Goal: Task Accomplishment & Management: Manage account settings

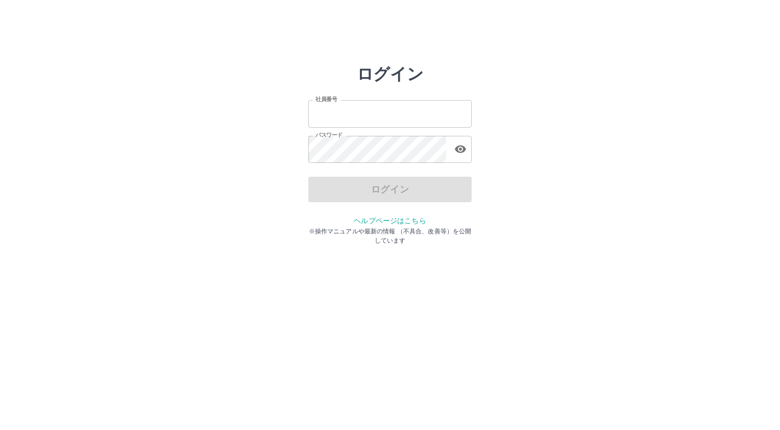
type input "*******"
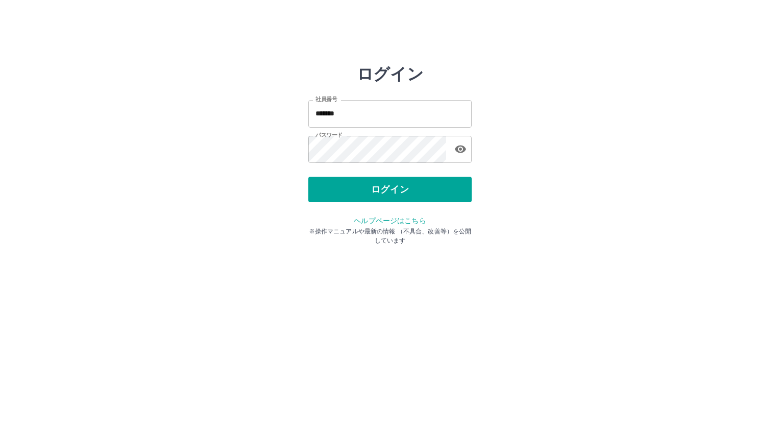
click at [355, 192] on div "ログイン" at bounding box center [389, 190] width 163 height 26
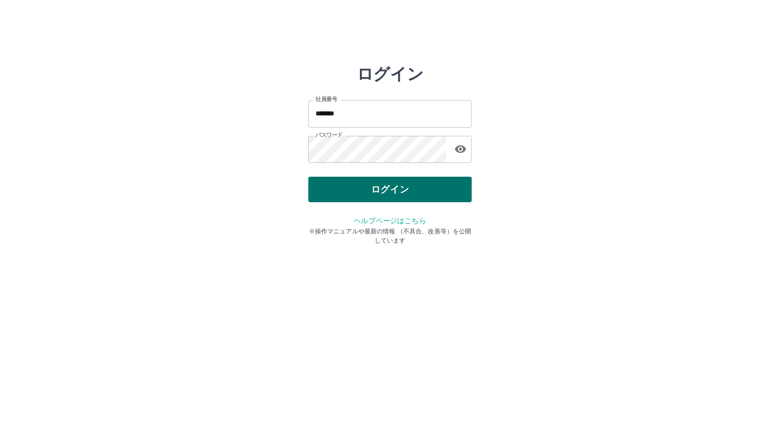
click at [350, 192] on button "ログイン" at bounding box center [389, 190] width 163 height 26
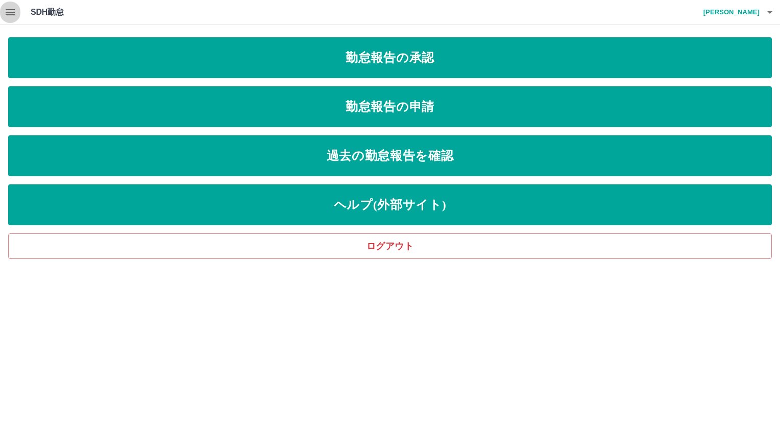
click at [9, 14] on icon "button" at bounding box center [10, 12] width 9 height 6
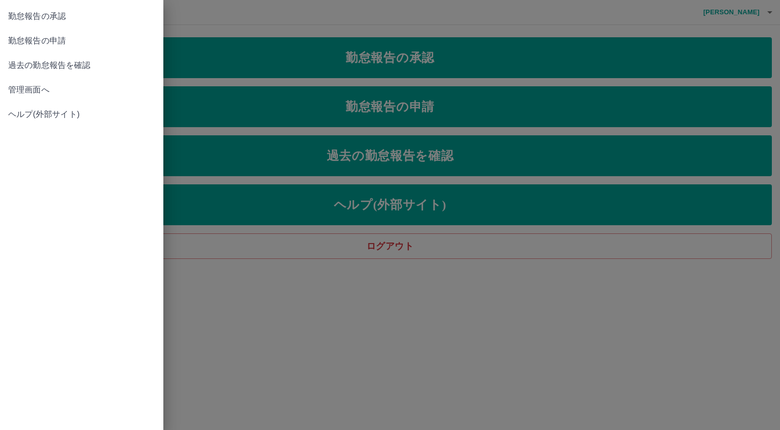
click at [33, 88] on span "管理画面へ" at bounding box center [81, 90] width 147 height 12
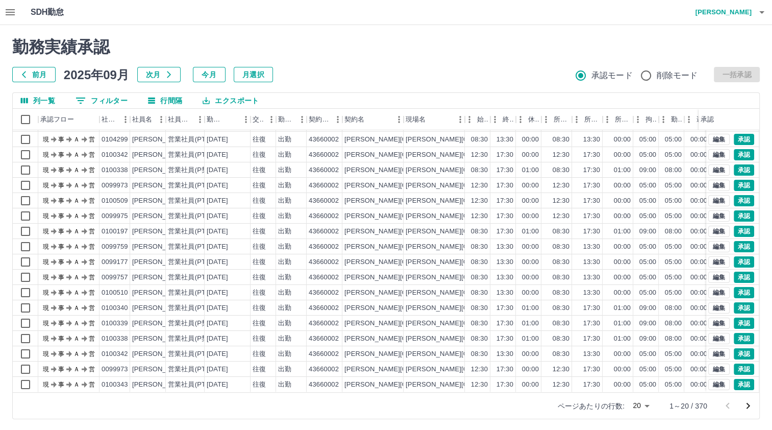
scroll to position [2, 0]
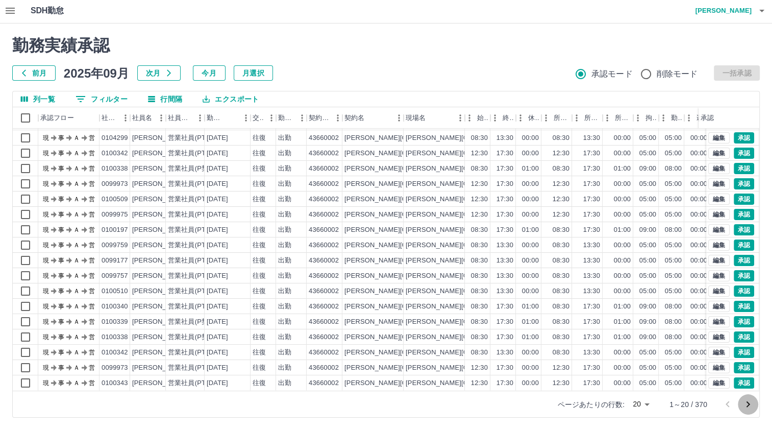
click at [747, 402] on icon "次のページへ" at bounding box center [749, 404] width 4 height 6
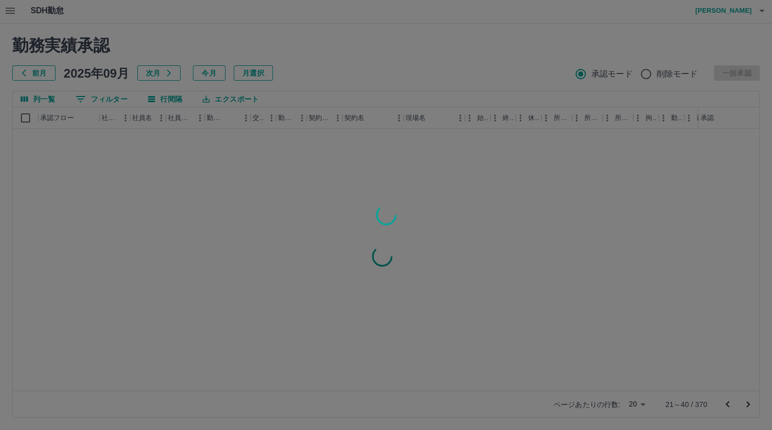
scroll to position [0, 0]
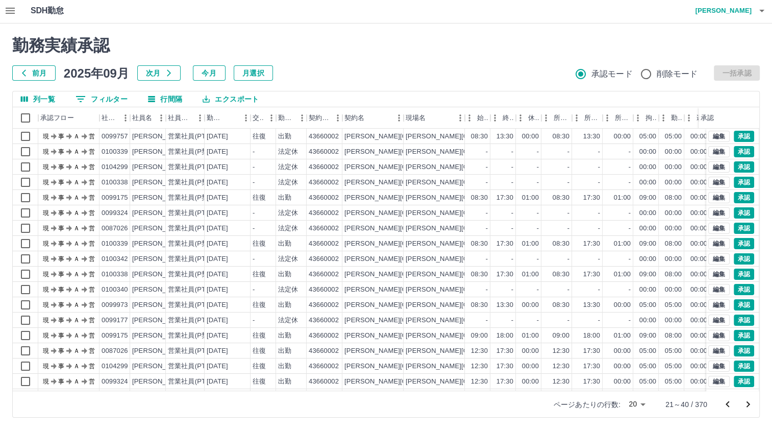
click at [747, 403] on icon "次のページへ" at bounding box center [748, 404] width 12 height 12
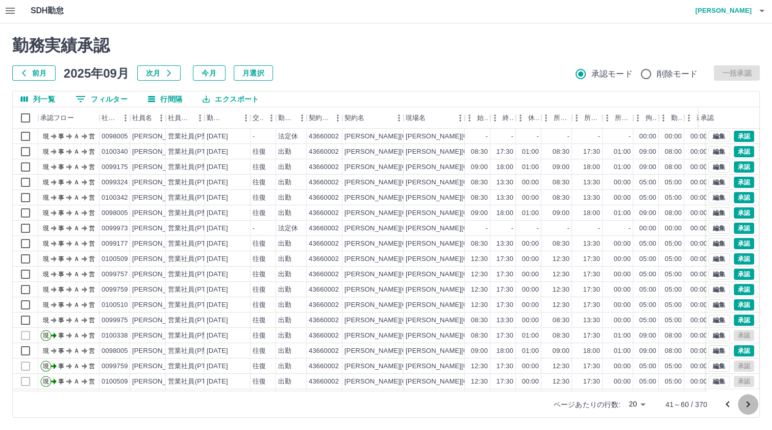
click at [747, 403] on icon "次のページへ" at bounding box center [748, 404] width 12 height 12
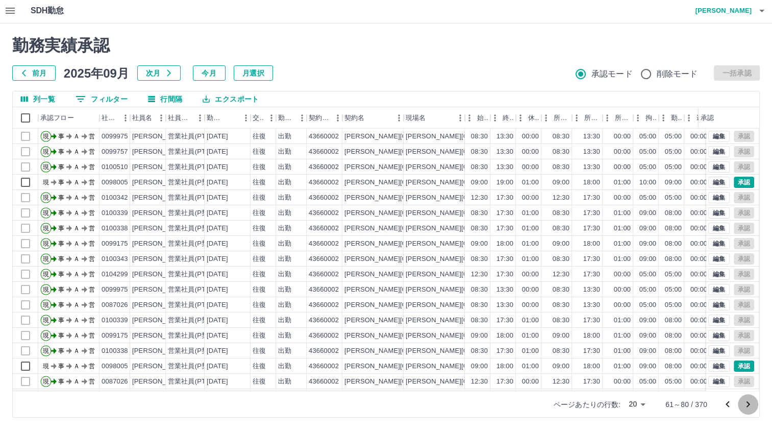
click at [746, 403] on icon "次のページへ" at bounding box center [748, 404] width 12 height 12
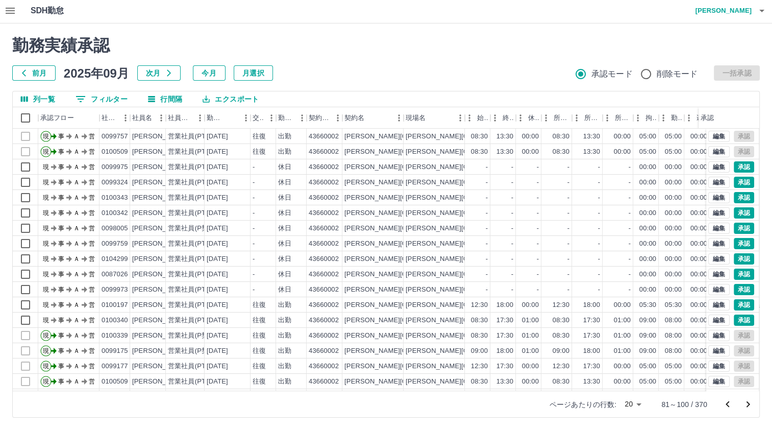
click at [746, 403] on icon "次のページへ" at bounding box center [748, 404] width 12 height 12
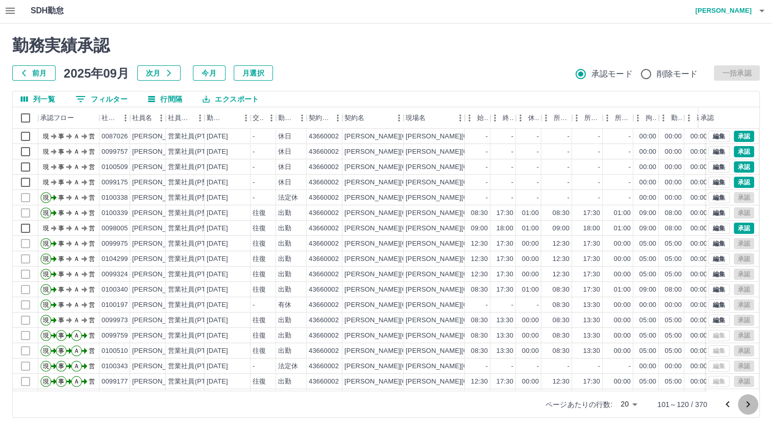
click at [746, 403] on icon "次のページへ" at bounding box center [748, 404] width 12 height 12
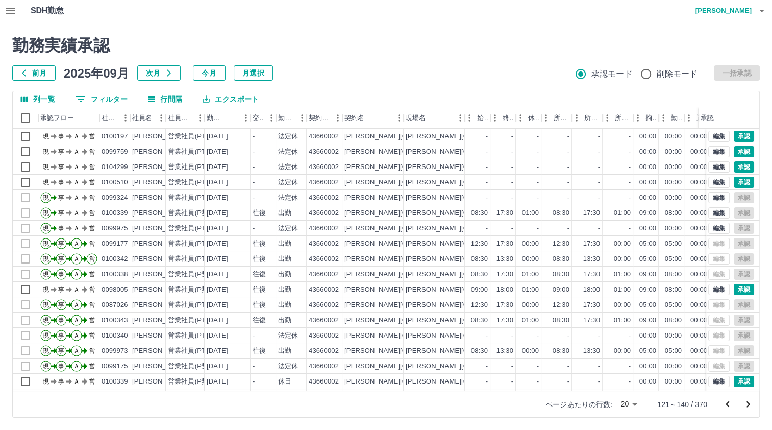
click at [746, 403] on icon "次のページへ" at bounding box center [748, 404] width 12 height 12
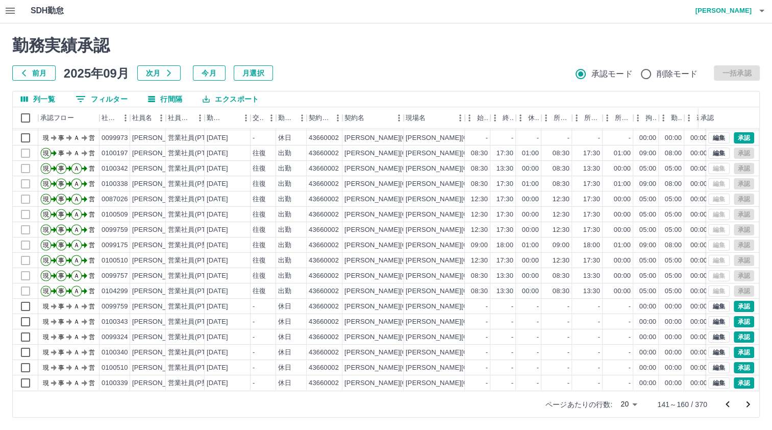
scroll to position [52, 0]
click at [749, 404] on icon "次のページへ" at bounding box center [749, 404] width 4 height 6
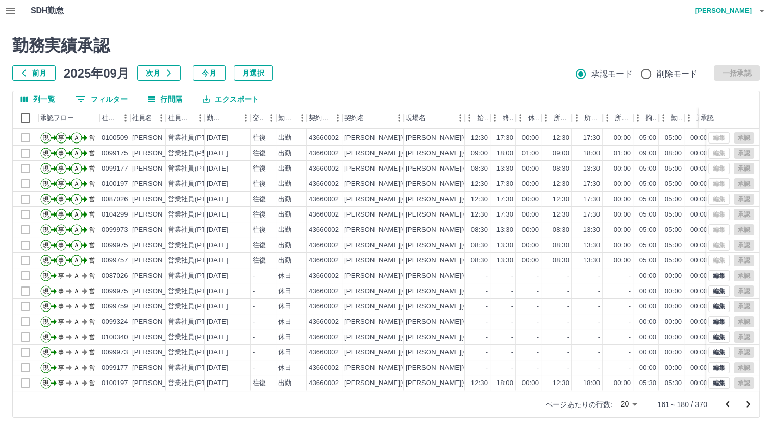
click at [747, 405] on icon "次のページへ" at bounding box center [749, 404] width 4 height 6
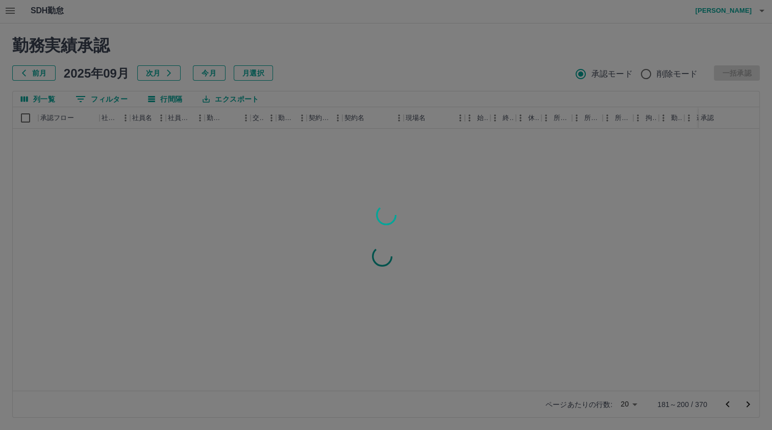
scroll to position [0, 0]
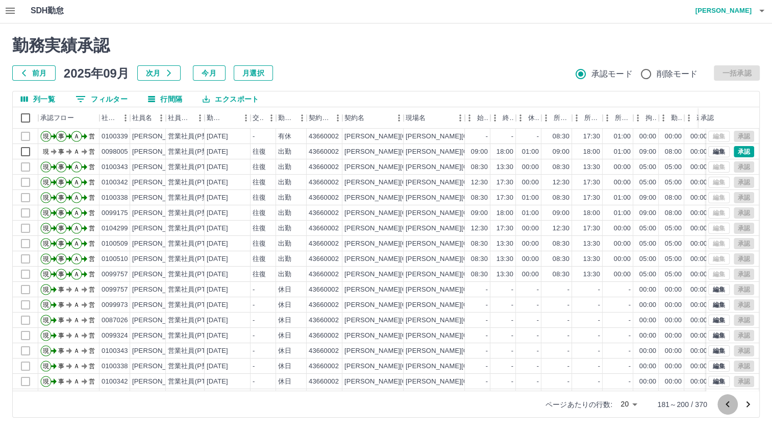
click at [727, 403] on icon "前のページへ" at bounding box center [728, 404] width 4 height 6
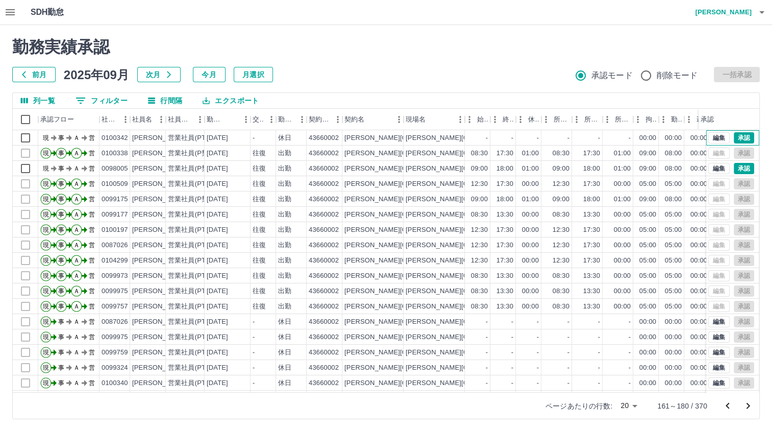
click at [731, 143] on div "編集 承認" at bounding box center [732, 137] width 53 height 15
click at [734, 136] on button "承認" at bounding box center [744, 137] width 20 height 11
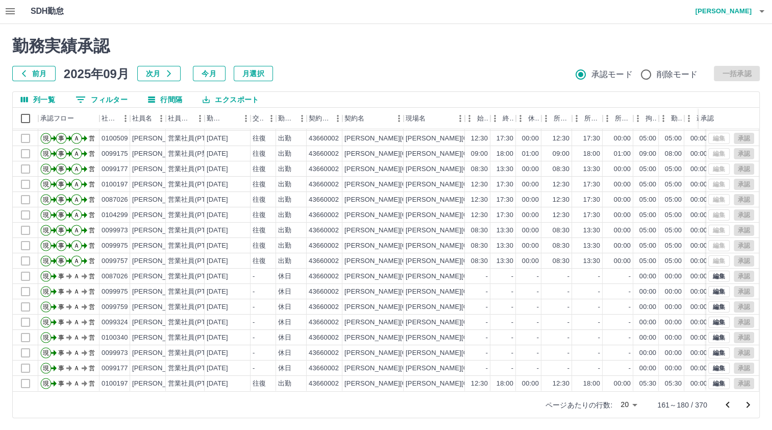
scroll to position [2, 0]
click at [725, 406] on icon "前のページへ" at bounding box center [728, 404] width 12 height 12
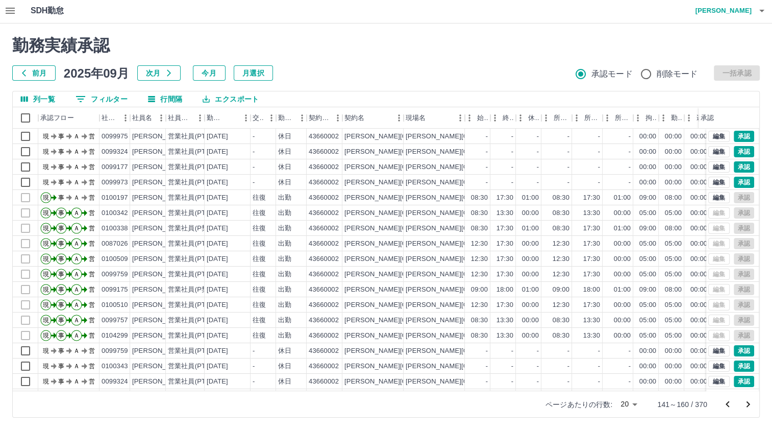
scroll to position [52, 0]
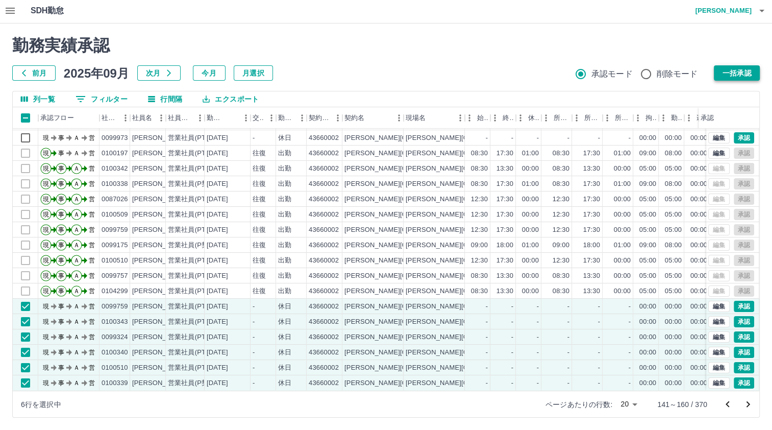
click at [736, 70] on button "一括承認" at bounding box center [737, 72] width 46 height 15
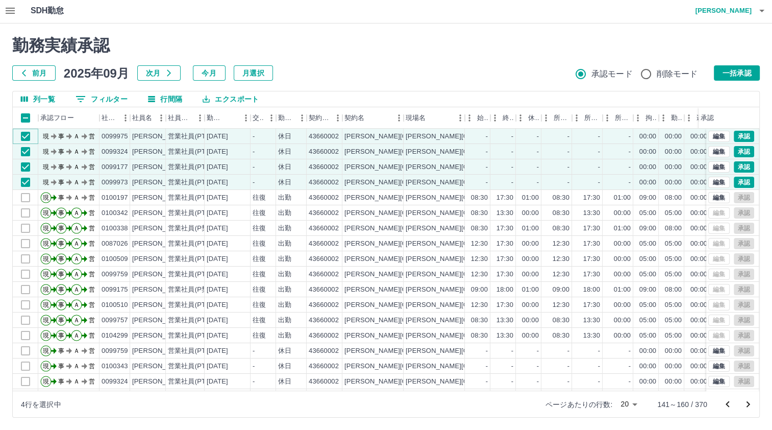
scroll to position [0, 0]
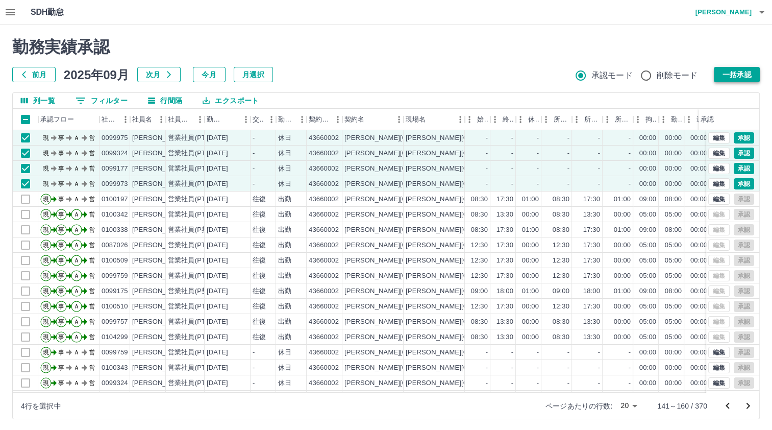
click at [733, 71] on button "一括承認" at bounding box center [737, 74] width 46 height 15
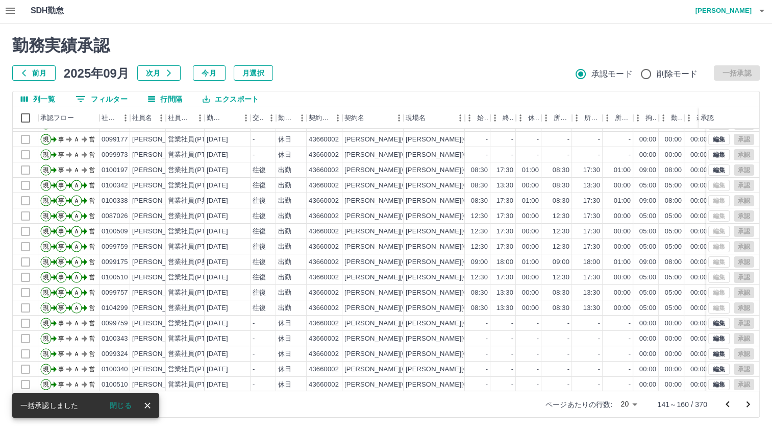
scroll to position [52, 0]
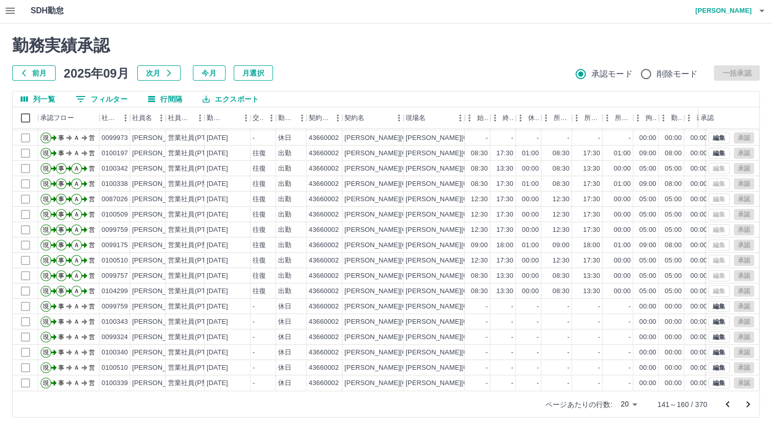
click at [731, 405] on icon "前のページへ" at bounding box center [728, 404] width 12 height 12
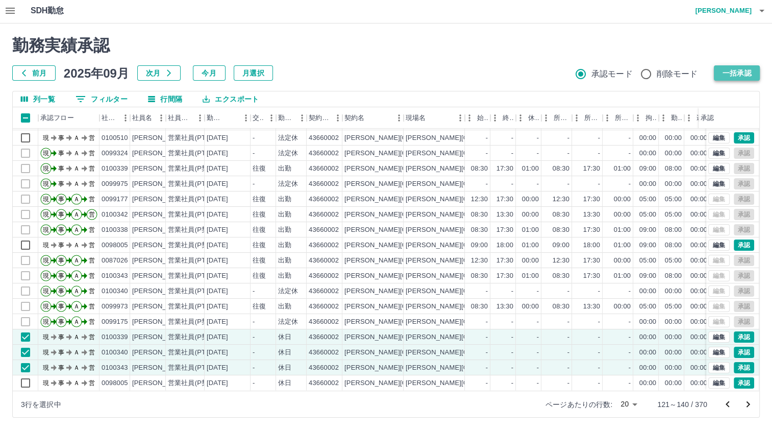
click at [741, 70] on button "一括承認" at bounding box center [737, 72] width 46 height 15
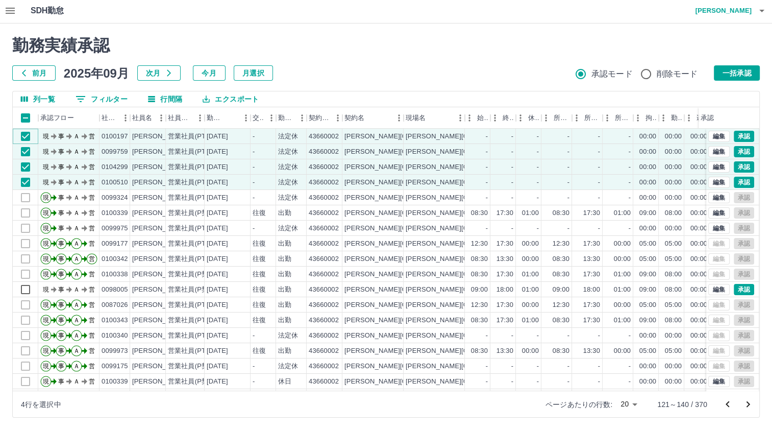
scroll to position [0, 0]
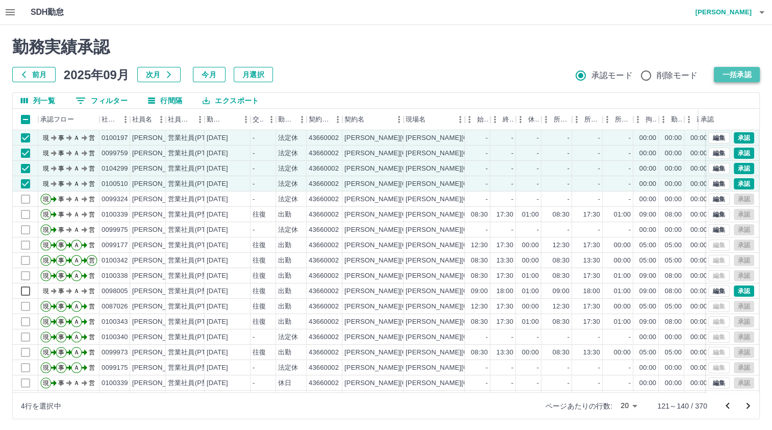
click at [734, 70] on button "一括承認" at bounding box center [737, 74] width 46 height 15
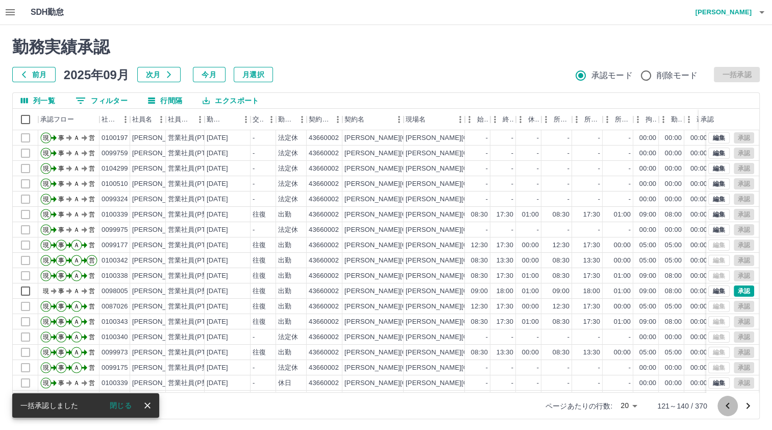
click at [729, 407] on icon "前のページへ" at bounding box center [728, 406] width 12 height 12
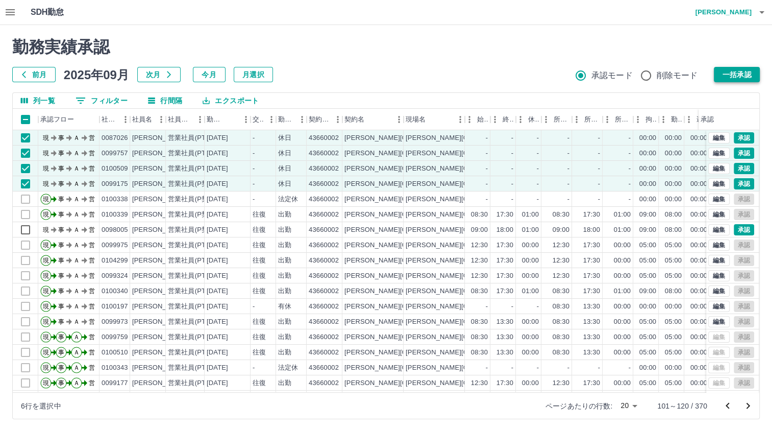
click at [742, 75] on button "一括承認" at bounding box center [737, 74] width 46 height 15
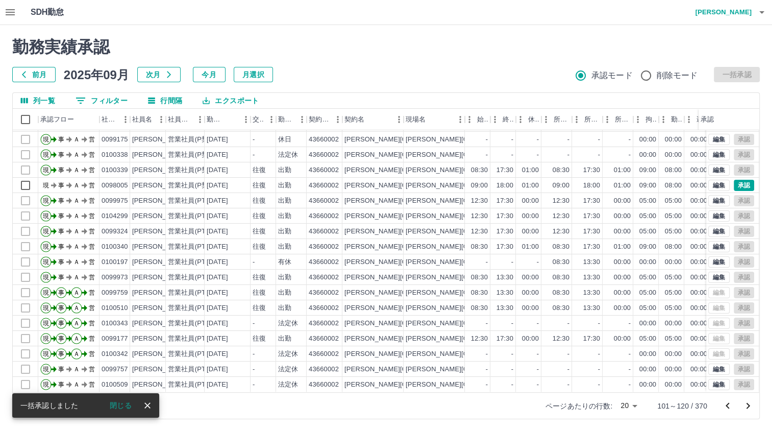
scroll to position [2, 0]
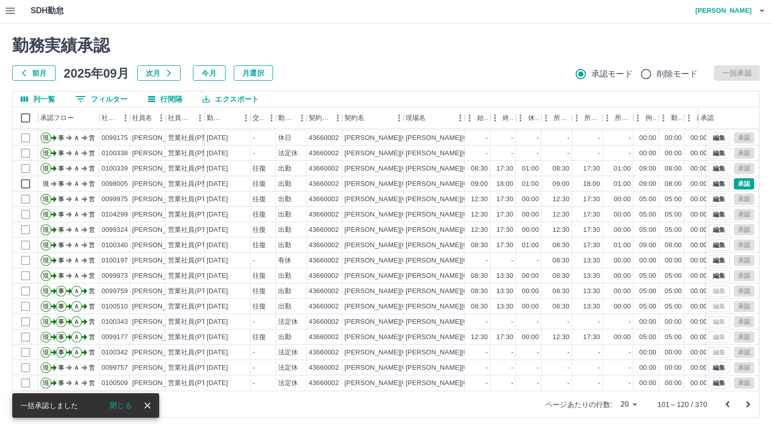
click at [731, 402] on icon "前のページへ" at bounding box center [728, 404] width 12 height 12
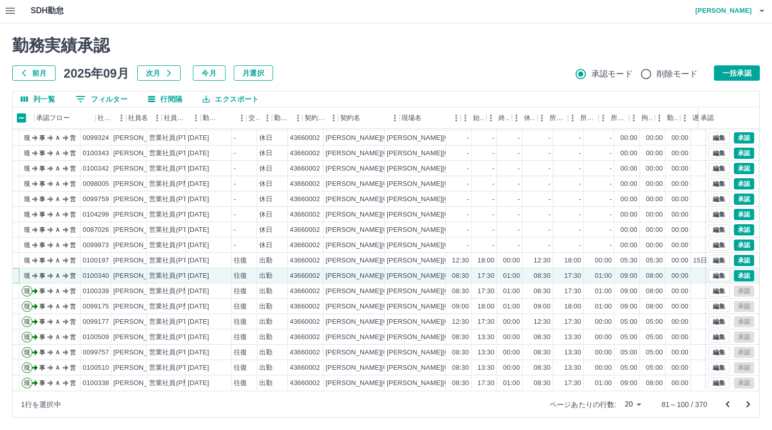
scroll to position [52, 0]
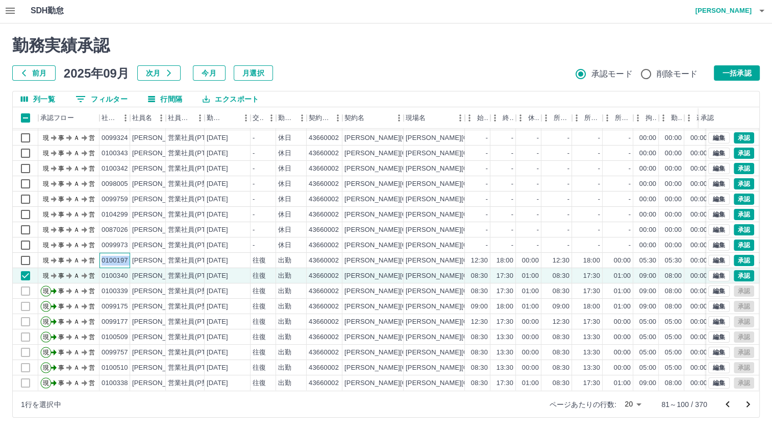
drag, startPoint x: 102, startPoint y: 251, endPoint x: 134, endPoint y: 250, distance: 32.7
click at [134, 253] on div "現 事 Ａ 営 0100197 青山　知代 営業社員(PT契約) 2025-09-16 往復 出勤 43660002 真岡市 真岡市複合交流拠点施設（子育て）…" at bounding box center [432, 260] width 838 height 15
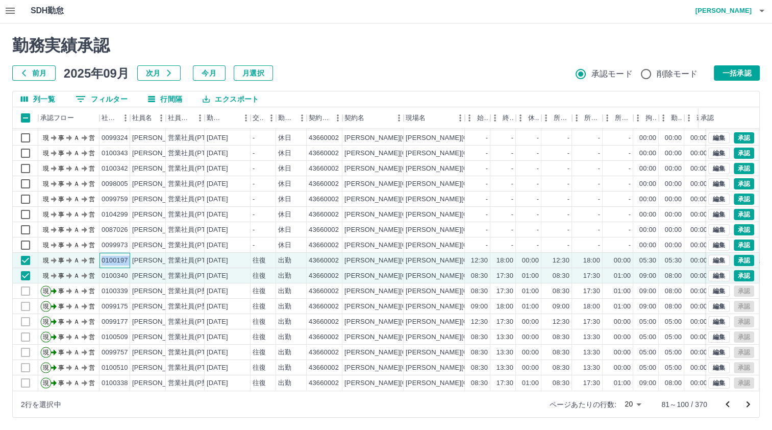
copy div "0100197"
click at [101, 103] on button "0 フィルター" at bounding box center [101, 98] width 68 height 15
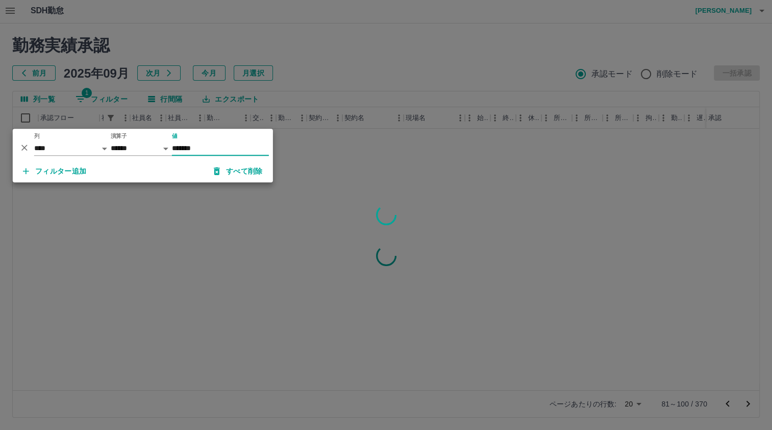
scroll to position [0, 0]
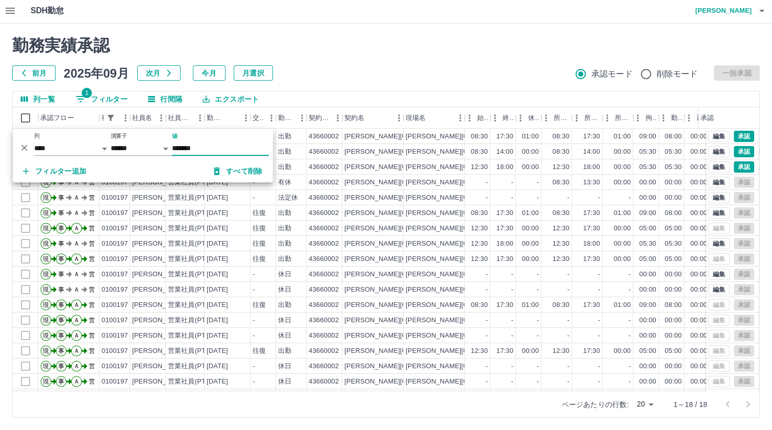
type input "*******"
click at [343, 76] on div "前月 2025年09月 次月 今月 月選択 承認モード 削除モード 一括承認" at bounding box center [386, 72] width 748 height 15
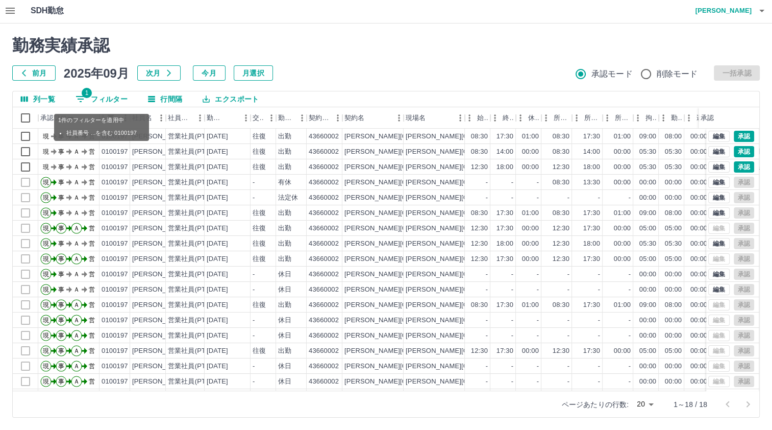
click at [99, 100] on button "1 フィルター" at bounding box center [101, 98] width 68 height 15
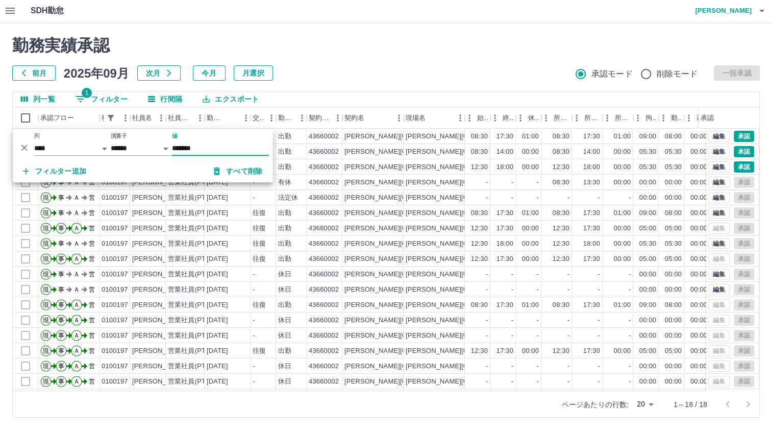
drag, startPoint x: 172, startPoint y: 147, endPoint x: 234, endPoint y: 151, distance: 61.8
click at [234, 151] on input "*******" at bounding box center [220, 148] width 97 height 15
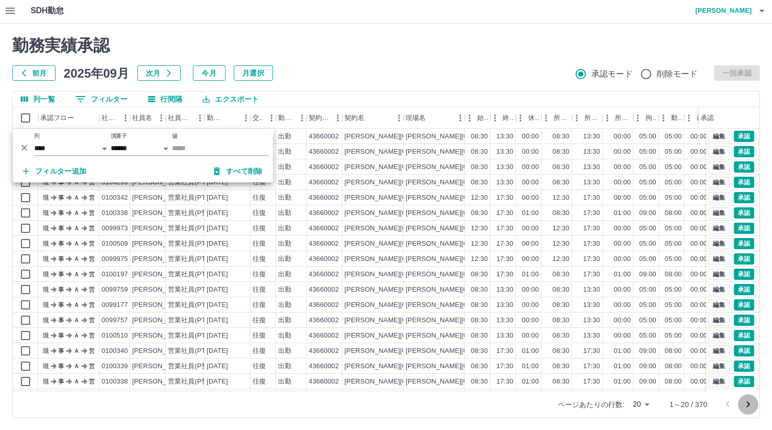
click at [749, 403] on icon "次のページへ" at bounding box center [748, 404] width 12 height 12
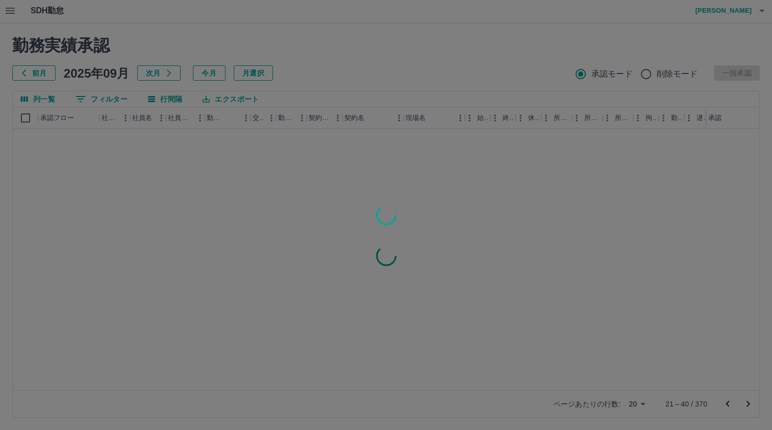
click at [749, 403] on div at bounding box center [386, 215] width 772 height 430
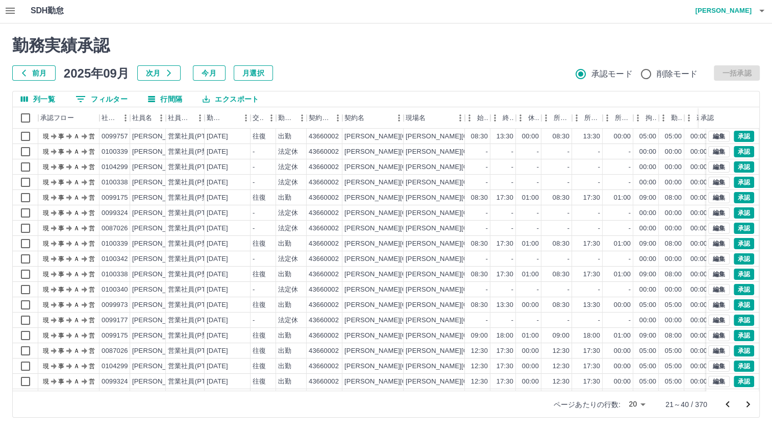
click at [747, 405] on icon "次のページへ" at bounding box center [748, 404] width 12 height 12
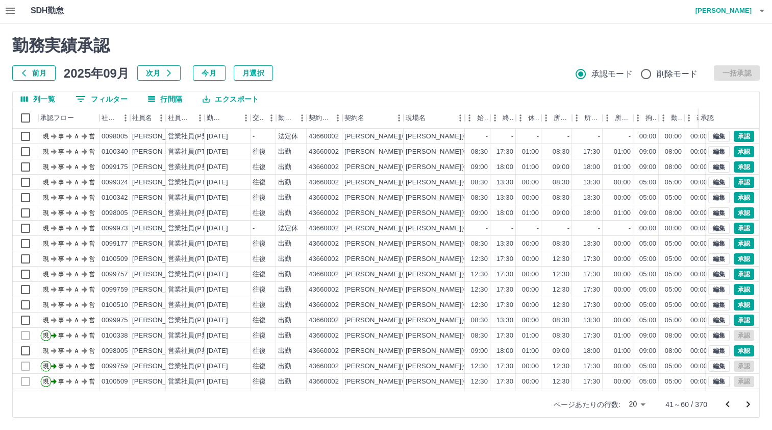
click at [751, 403] on icon "次のページへ" at bounding box center [748, 404] width 12 height 12
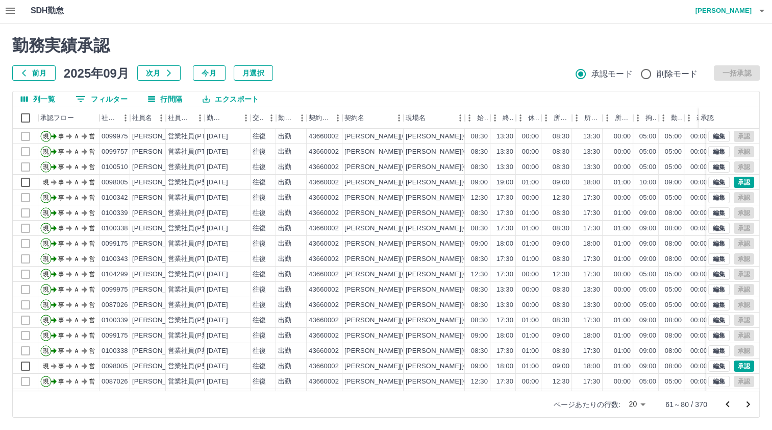
click at [745, 405] on icon "次のページへ" at bounding box center [748, 404] width 12 height 12
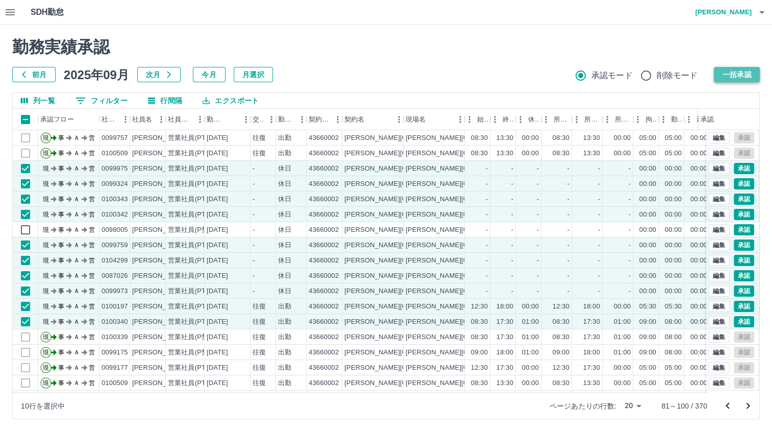
click at [736, 71] on button "一括承認" at bounding box center [737, 74] width 46 height 15
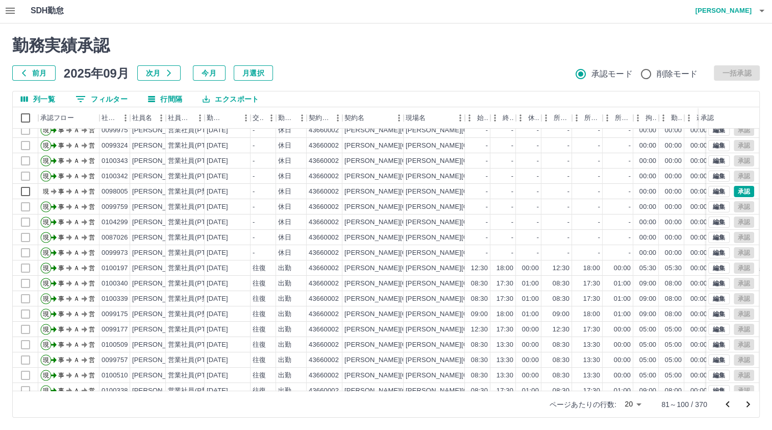
scroll to position [52, 0]
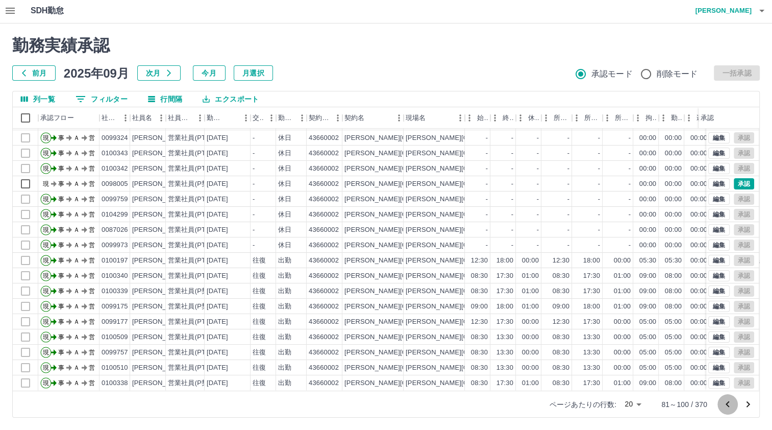
click at [725, 405] on icon "前のページへ" at bounding box center [728, 404] width 12 height 12
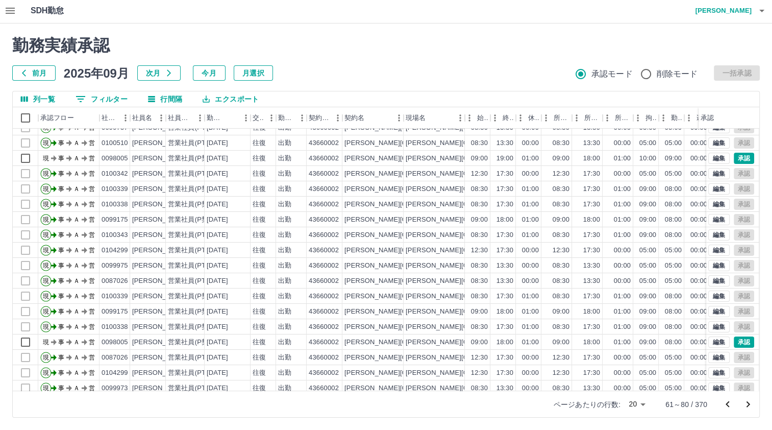
scroll to position [0, 0]
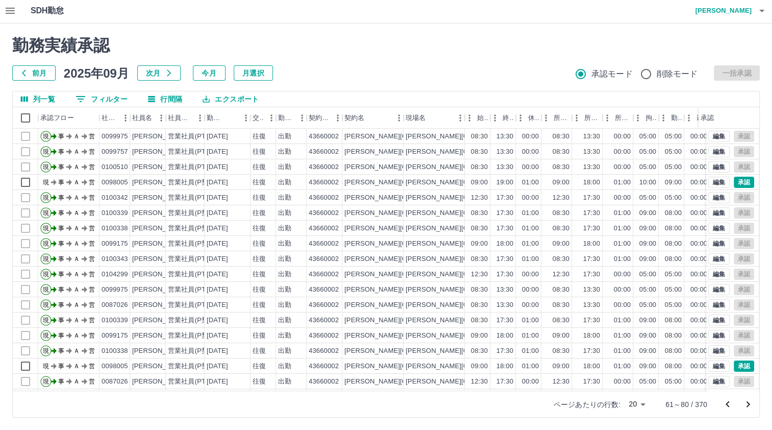
click at [725, 403] on icon "前のページへ" at bounding box center [728, 404] width 12 height 12
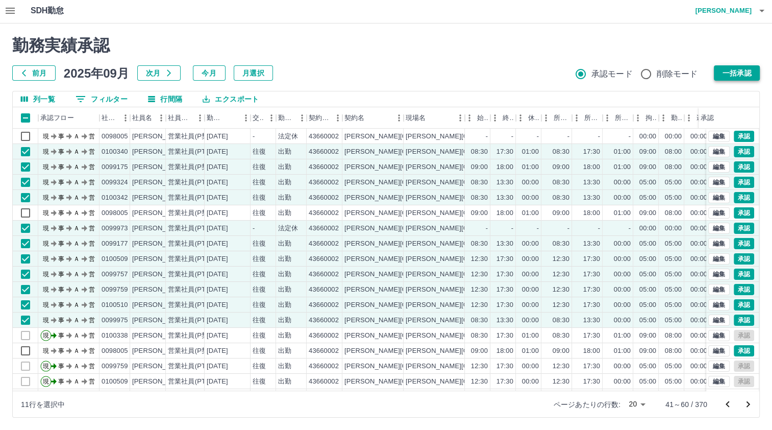
click at [730, 74] on button "一括承認" at bounding box center [737, 72] width 46 height 15
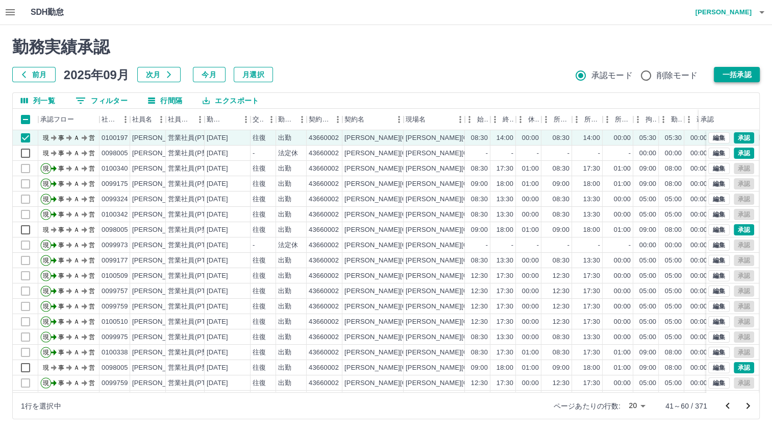
click at [727, 71] on button "一括承認" at bounding box center [737, 74] width 46 height 15
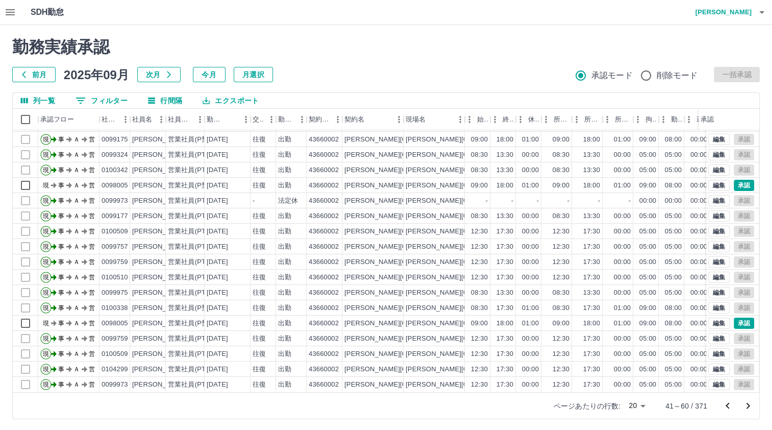
scroll to position [2, 0]
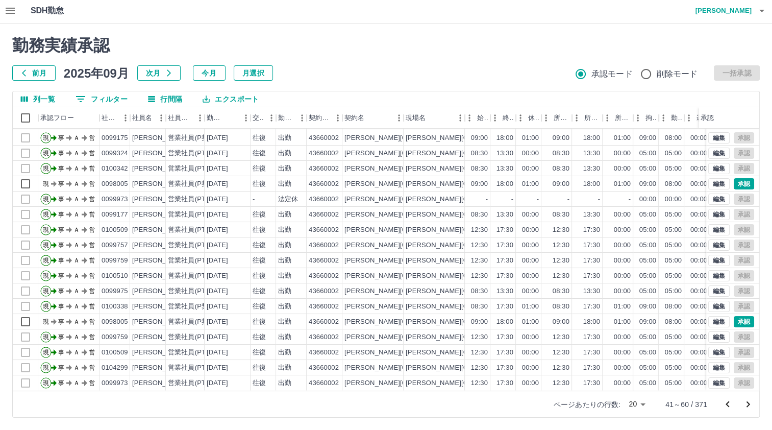
click at [729, 402] on icon "前のページへ" at bounding box center [728, 404] width 12 height 12
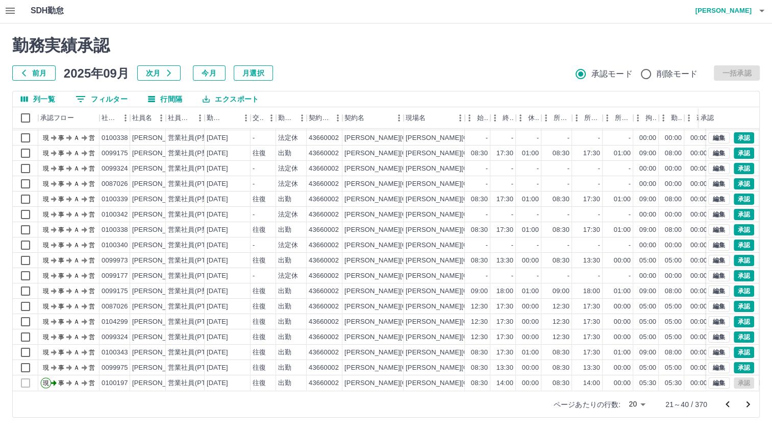
scroll to position [52, 0]
click at [28, 360] on div "現 事 Ａ 営 0100339 鳥羽　美保 営業社員(P契約) 2025-09-22 - 法定休 43660002 真岡市 真岡市複合交流拠点施設（子育て） …" at bounding box center [432, 245] width 838 height 291
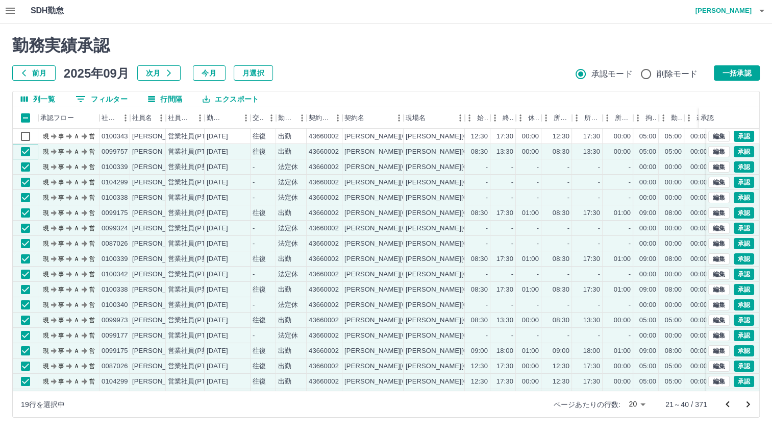
scroll to position [0, 0]
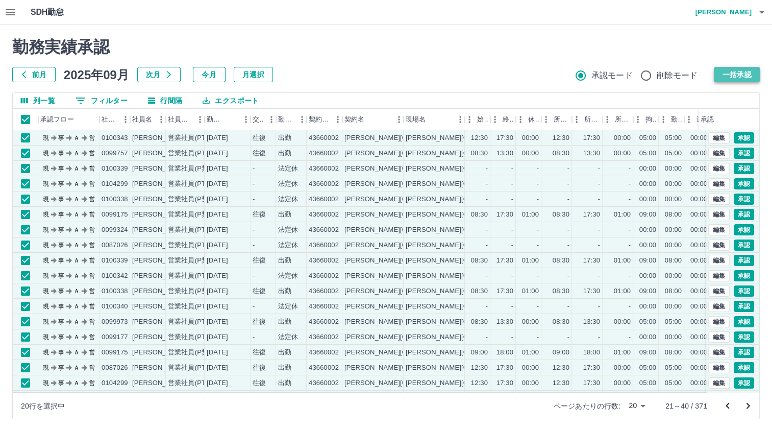
click at [744, 72] on button "一括承認" at bounding box center [737, 74] width 46 height 15
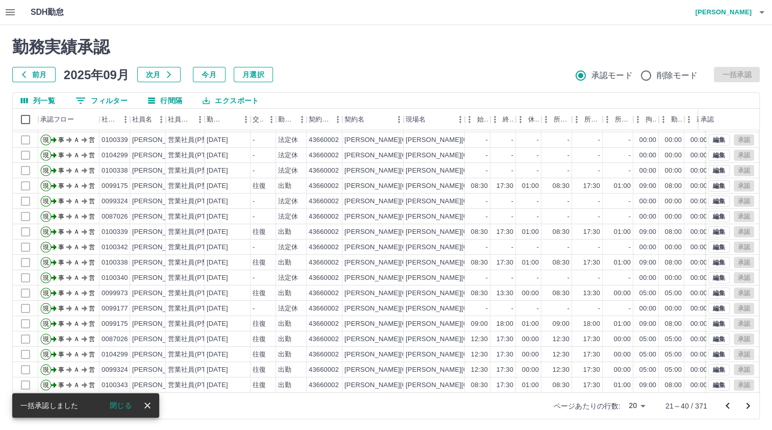
scroll to position [52, 0]
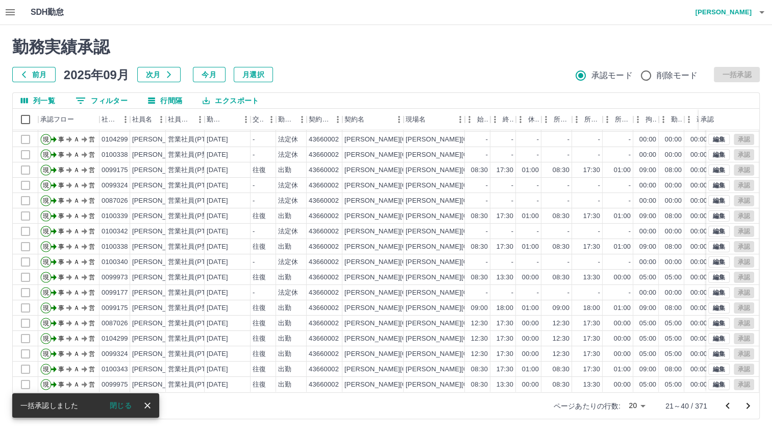
click at [722, 407] on icon "前のページへ" at bounding box center [728, 406] width 12 height 12
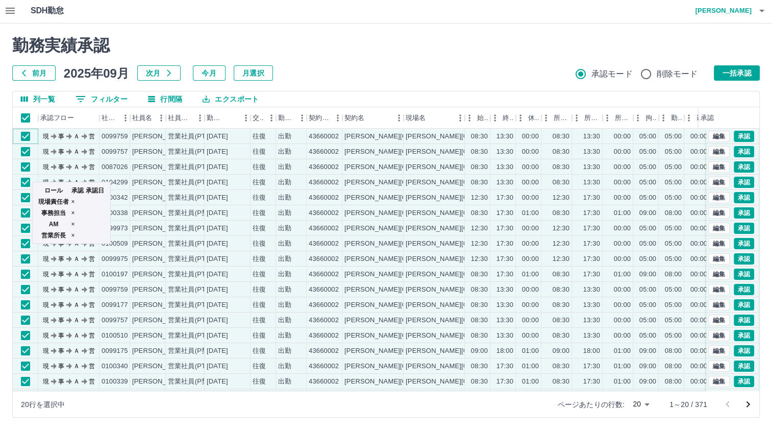
scroll to position [0, 0]
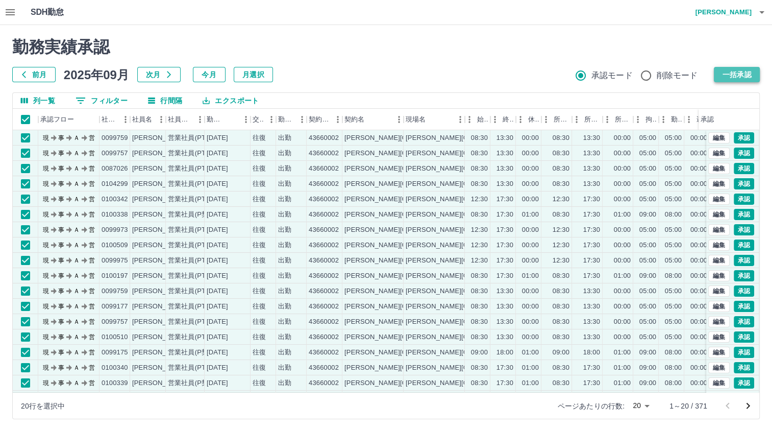
click at [727, 75] on button "一括承認" at bounding box center [737, 74] width 46 height 15
